Goal: Task Accomplishment & Management: Complete application form

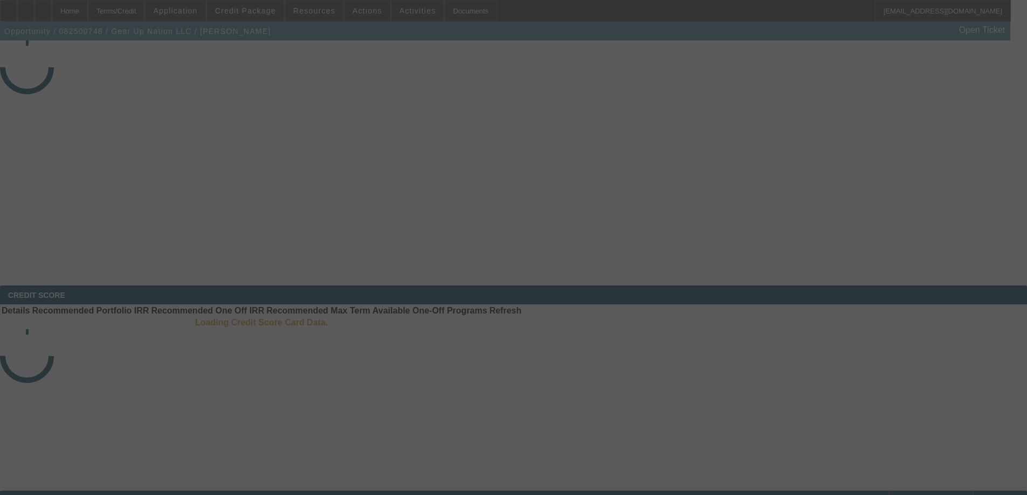
select select "3"
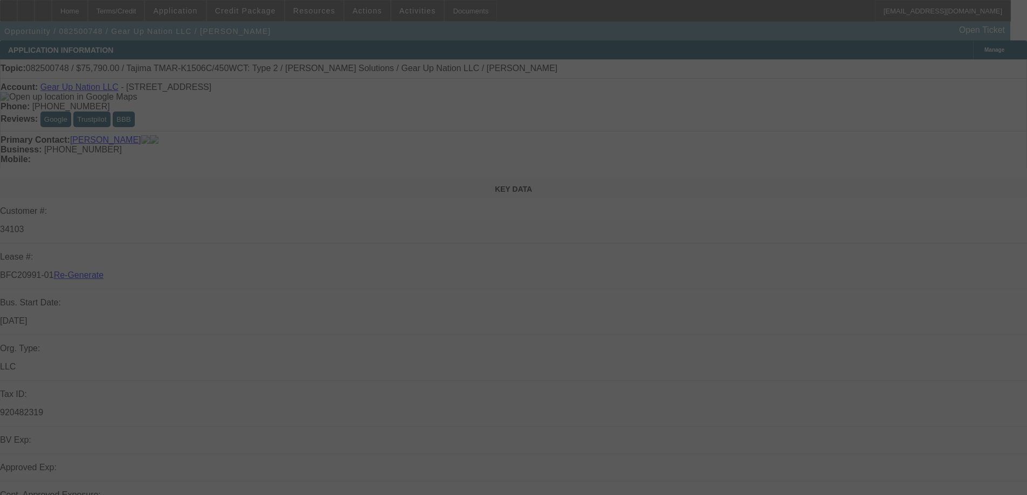
select select "0"
select select "2"
select select "0"
select select "6"
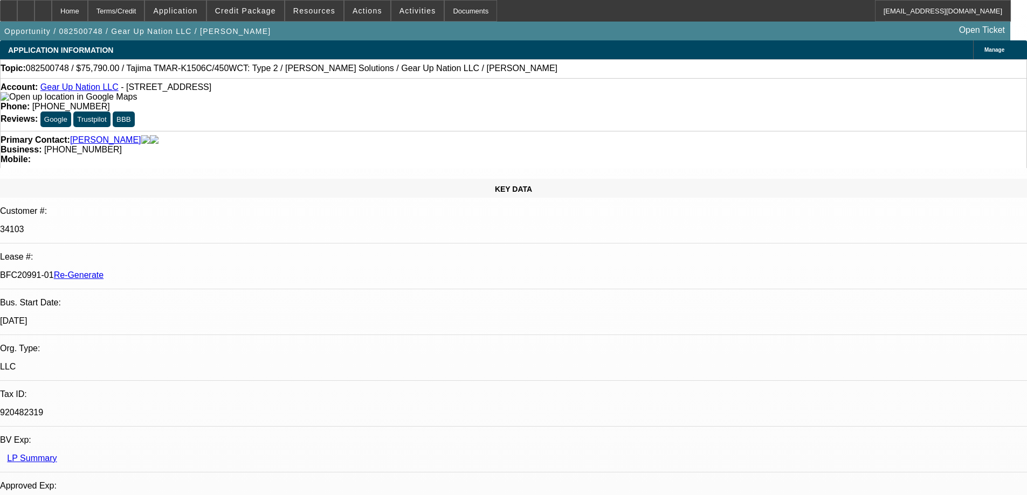
click at [318, 10] on span "Resources" at bounding box center [314, 10] width 42 height 9
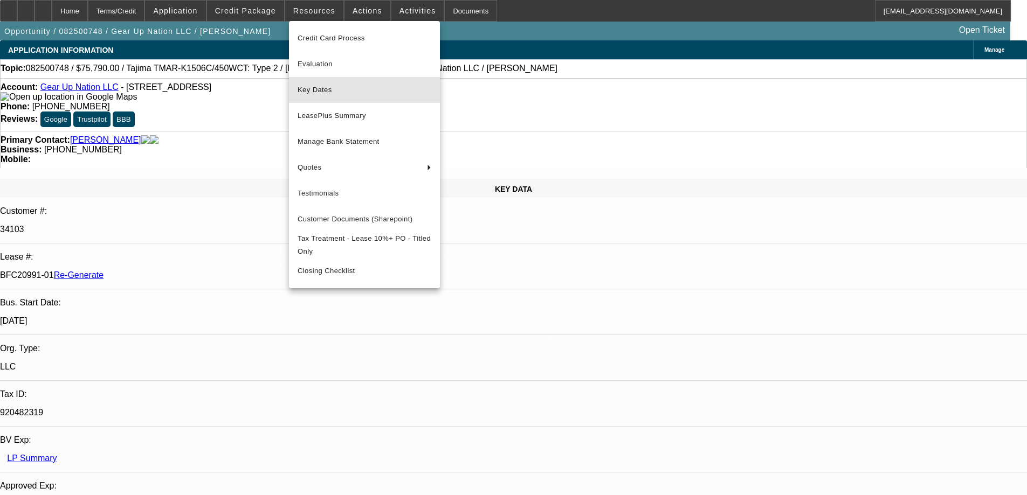
click at [312, 94] on span "Key Dates" at bounding box center [365, 90] width 134 height 13
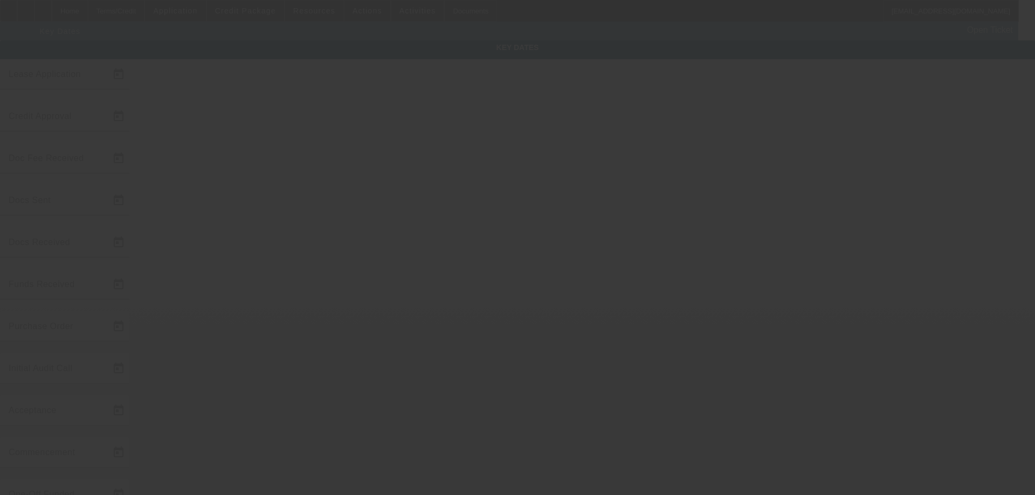
type input "8/28/2025"
type input "9/10/2025"
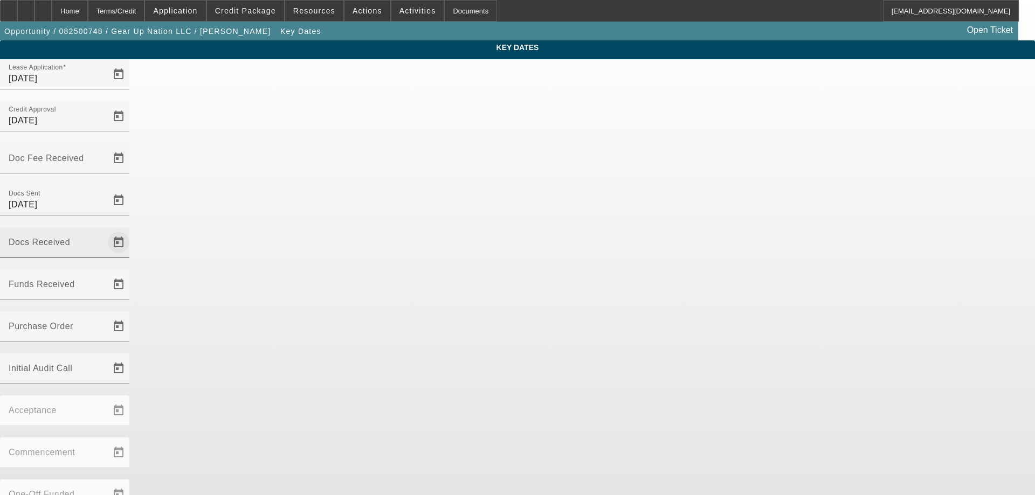
click at [132, 230] on span "Open calendar" at bounding box center [119, 243] width 26 height 26
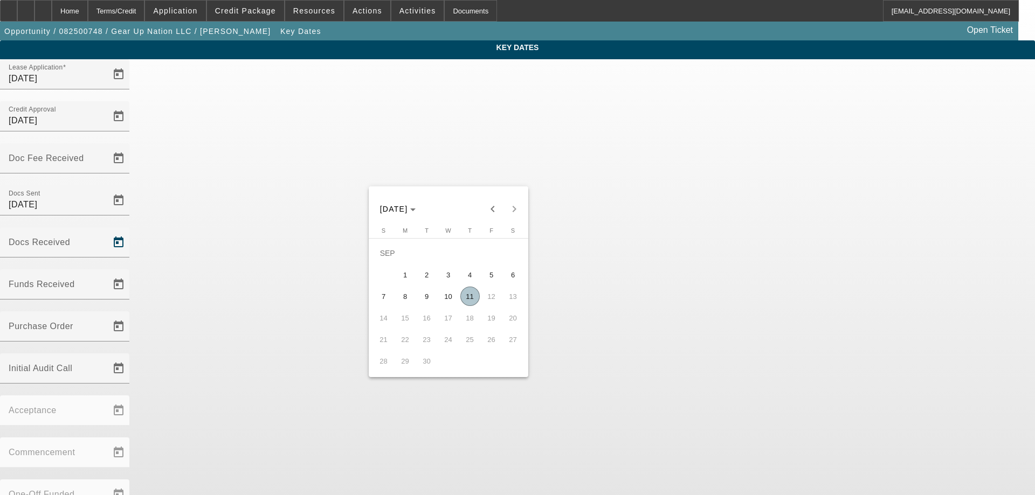
click at [473, 297] on span "11" at bounding box center [469, 296] width 19 height 19
type input "9/11/2025"
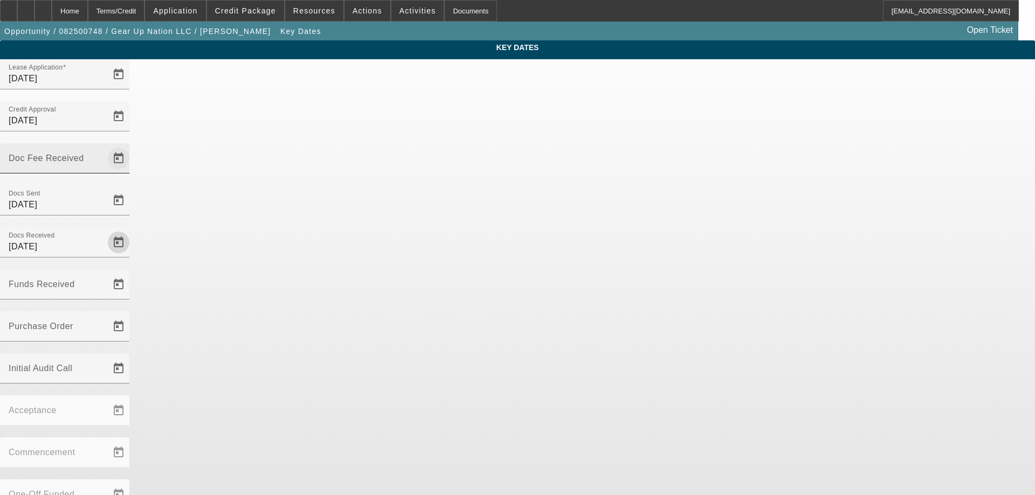
click at [132, 146] on span "Open calendar" at bounding box center [119, 159] width 26 height 26
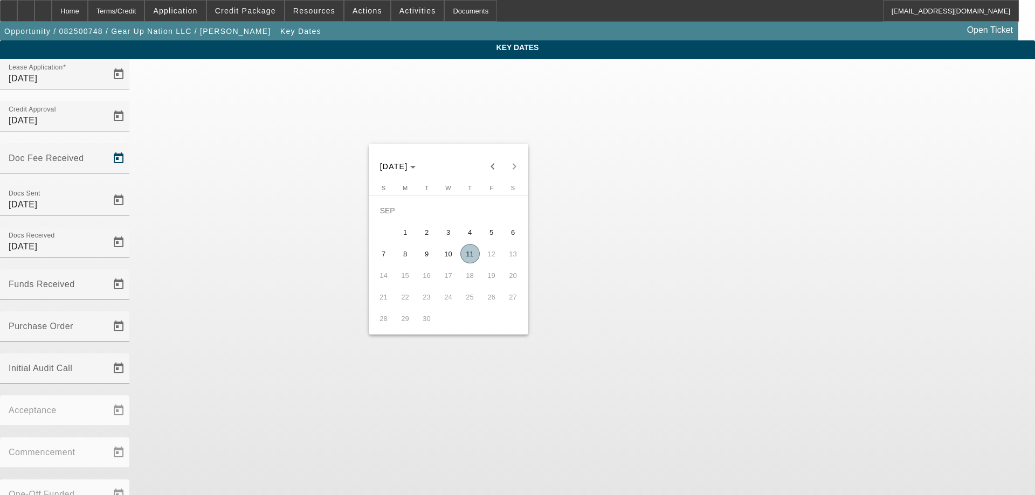
click at [451, 263] on span "10" at bounding box center [448, 253] width 19 height 19
type input "9/10/2025"
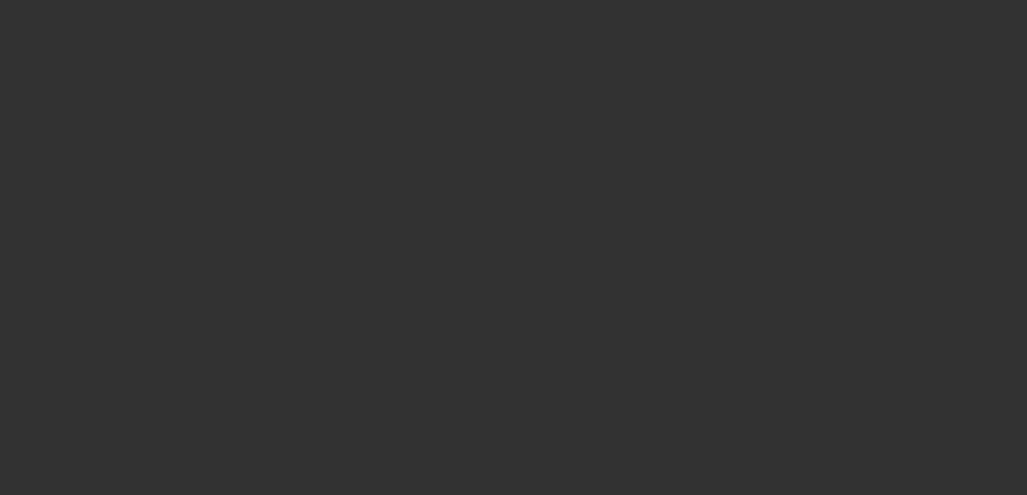
select select "3"
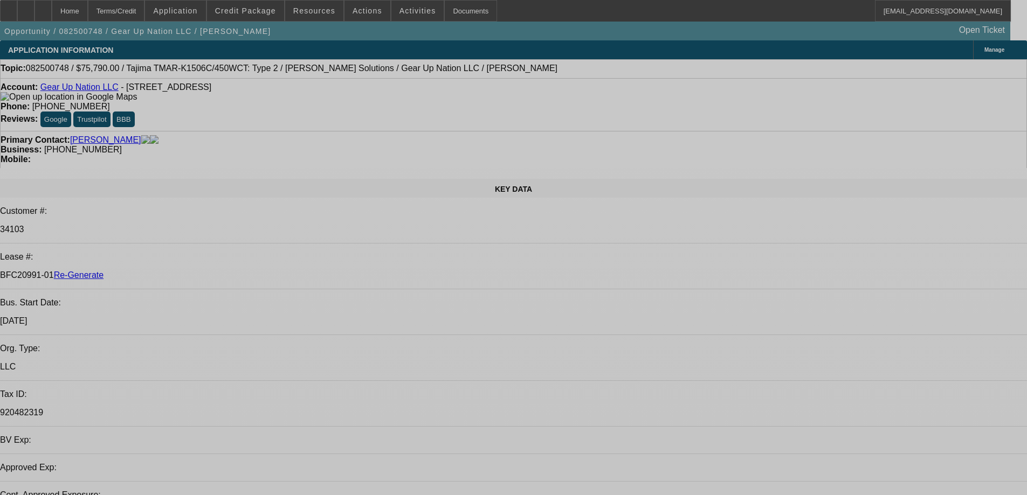
select select "0"
select select "2"
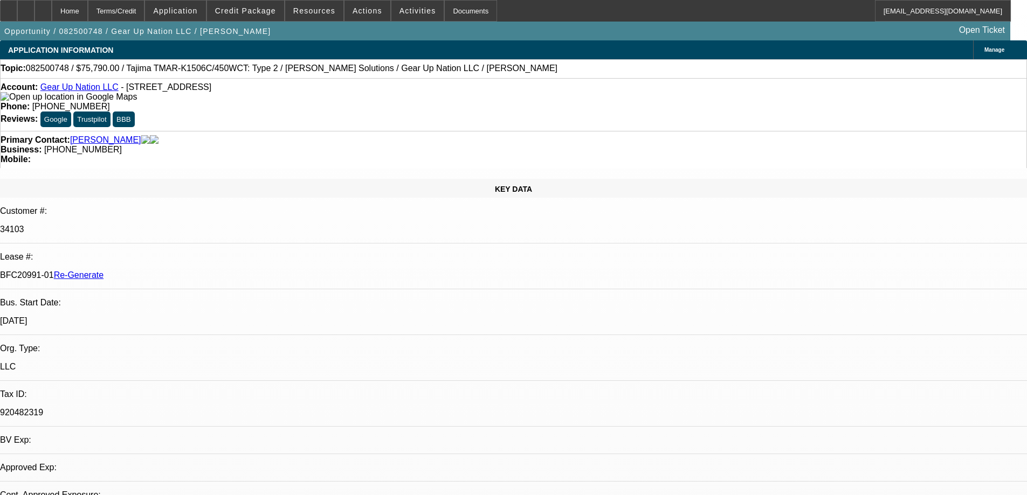
select select "2"
select select "0"
select select "6"
click at [17, 17] on div at bounding box center [8, 11] width 17 height 22
click at [400, 10] on span "Activities" at bounding box center [418, 10] width 37 height 9
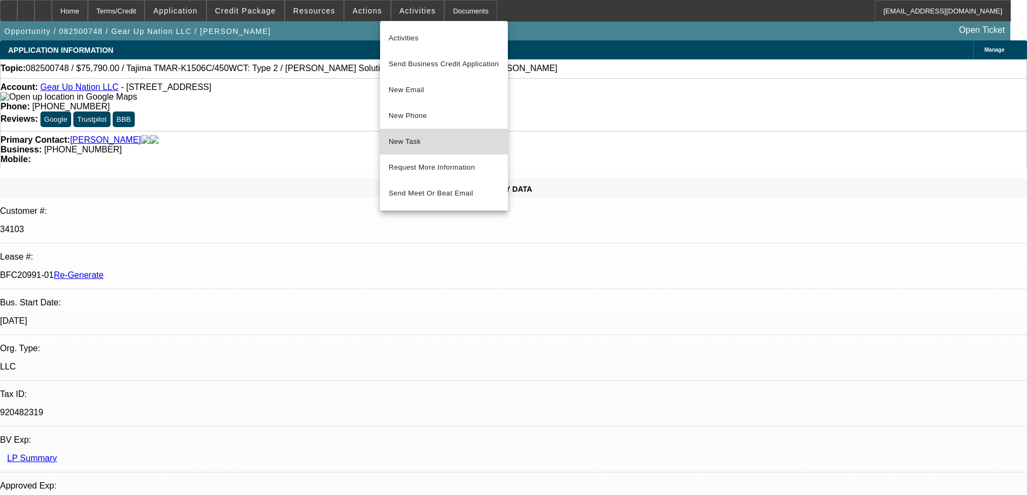
click at [425, 141] on span "New Task" at bounding box center [444, 141] width 111 height 13
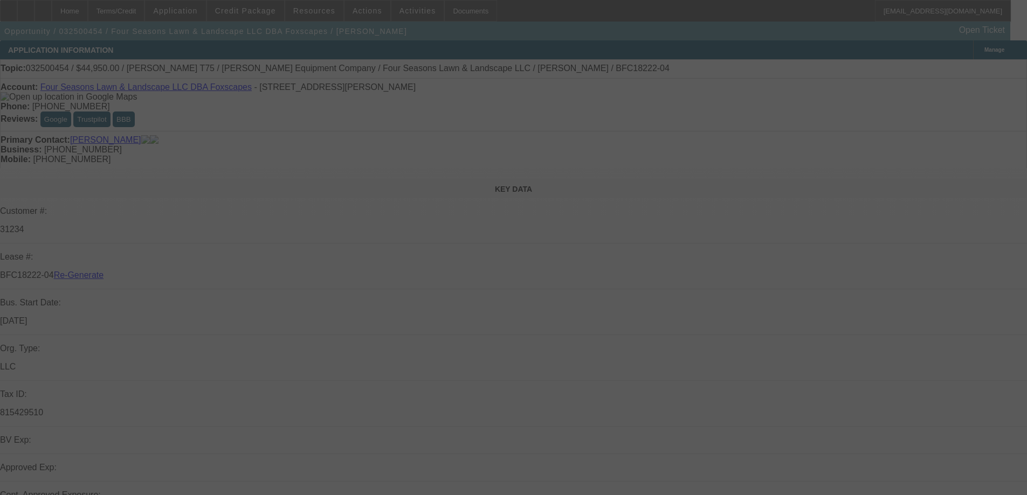
select select "3"
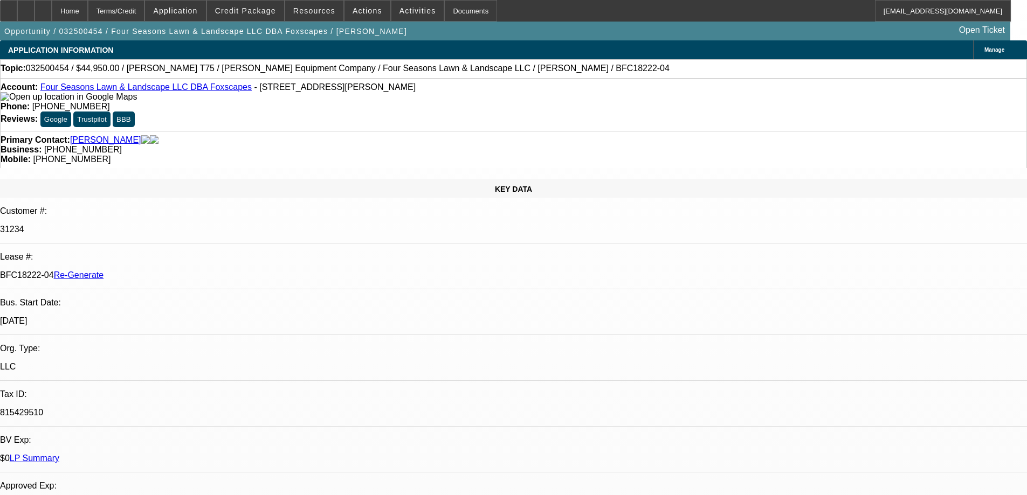
select select "0"
select select "6"
click at [462, 8] on div "Documents" at bounding box center [470, 11] width 53 height 22
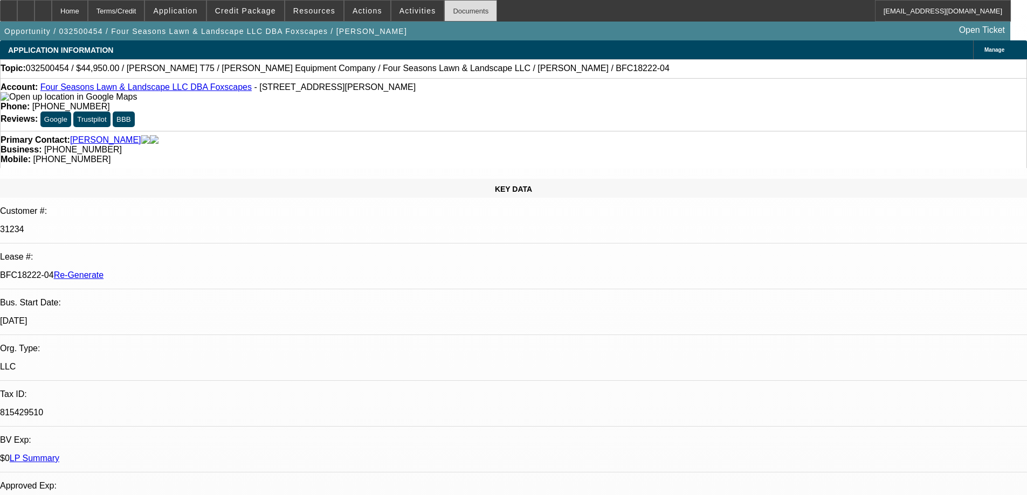
click at [446, 8] on div "Documents" at bounding box center [470, 11] width 53 height 22
